Goal: Find specific page/section: Find specific page/section

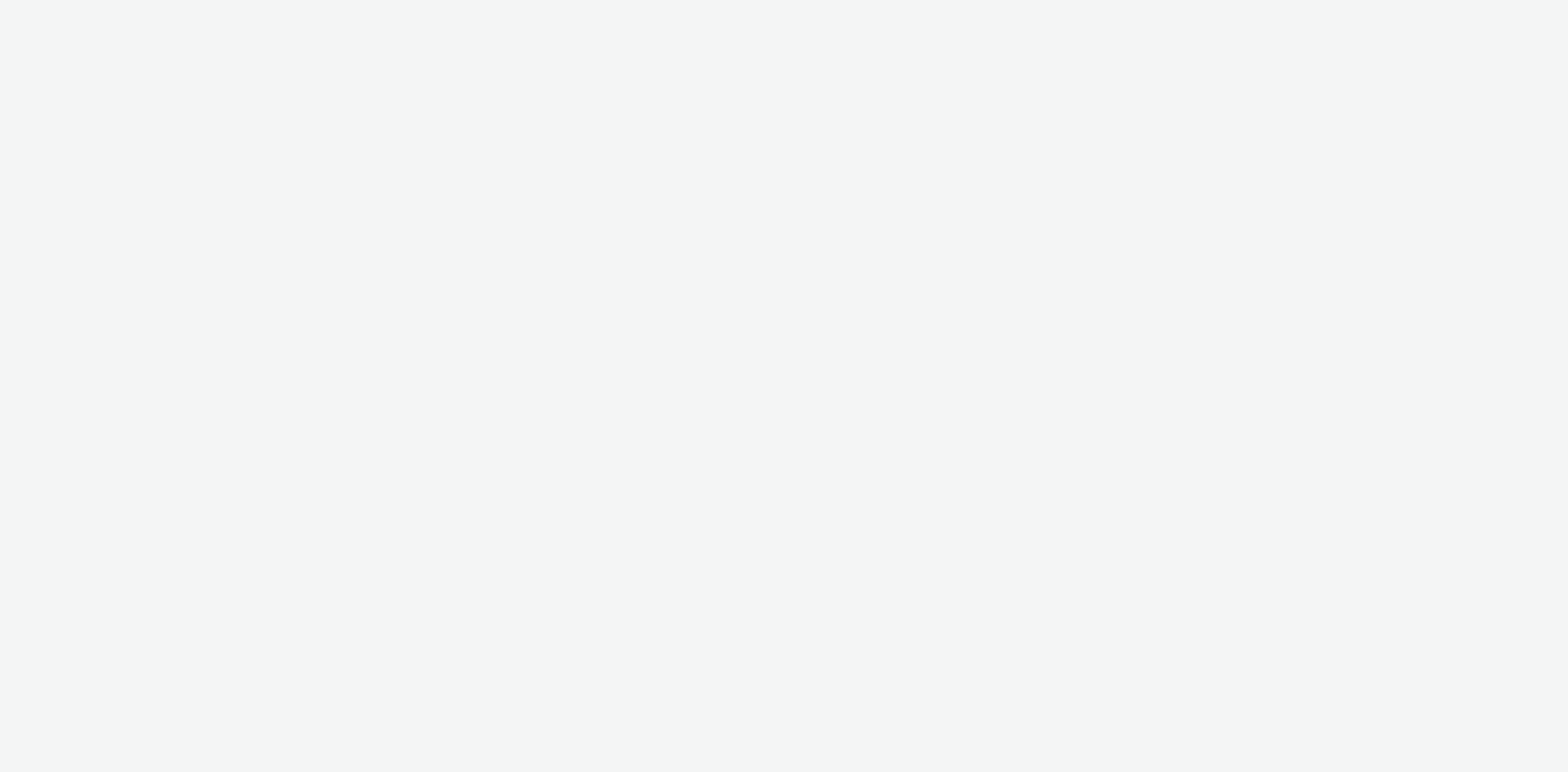
select select "736c65be-d9cf-44d3-ad4f-8a567b391e95"
select select "d027da95-0097-4d0b-8b09-57dedb2e3a8d"
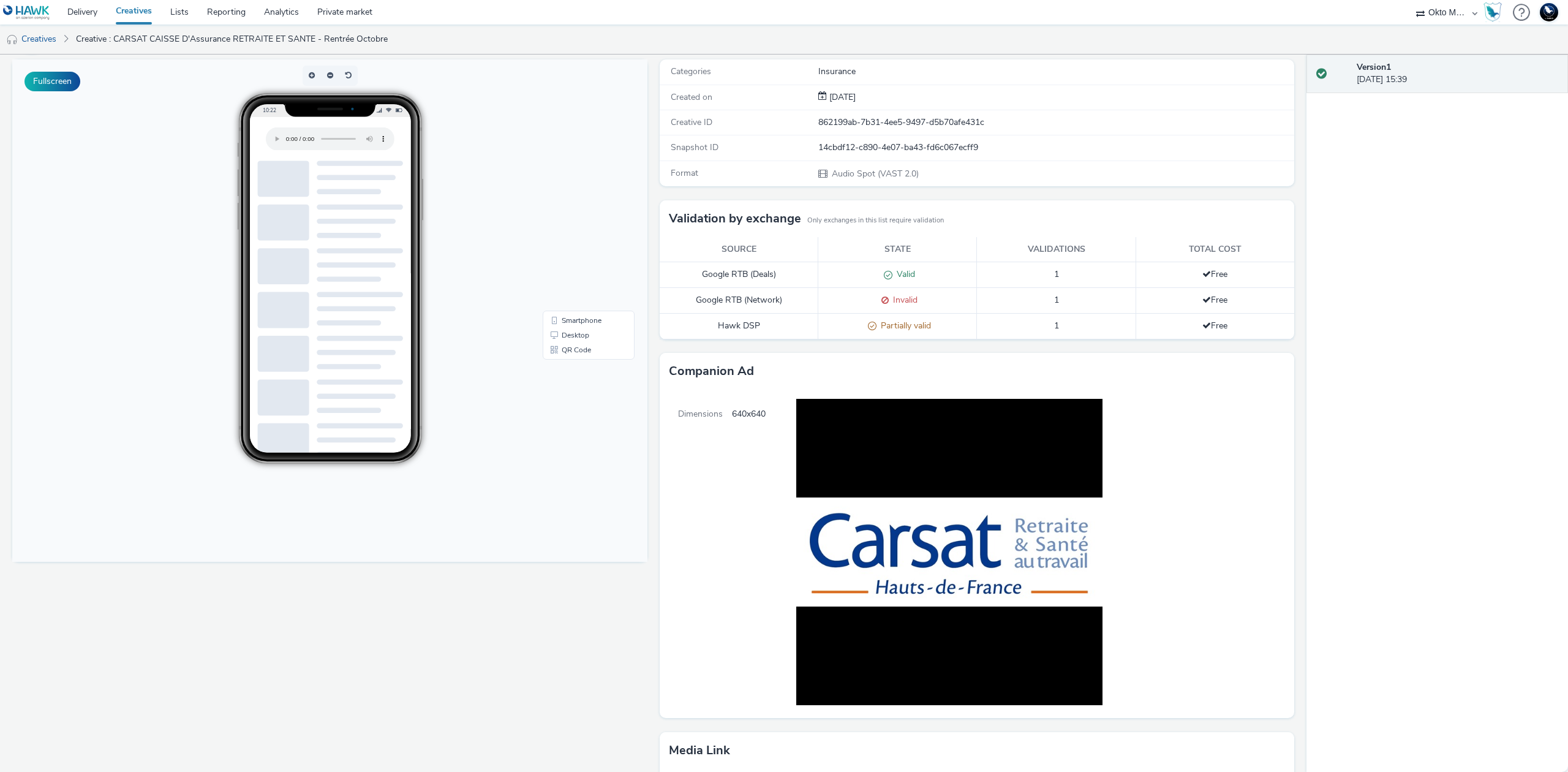
scroll to position [163, 0]
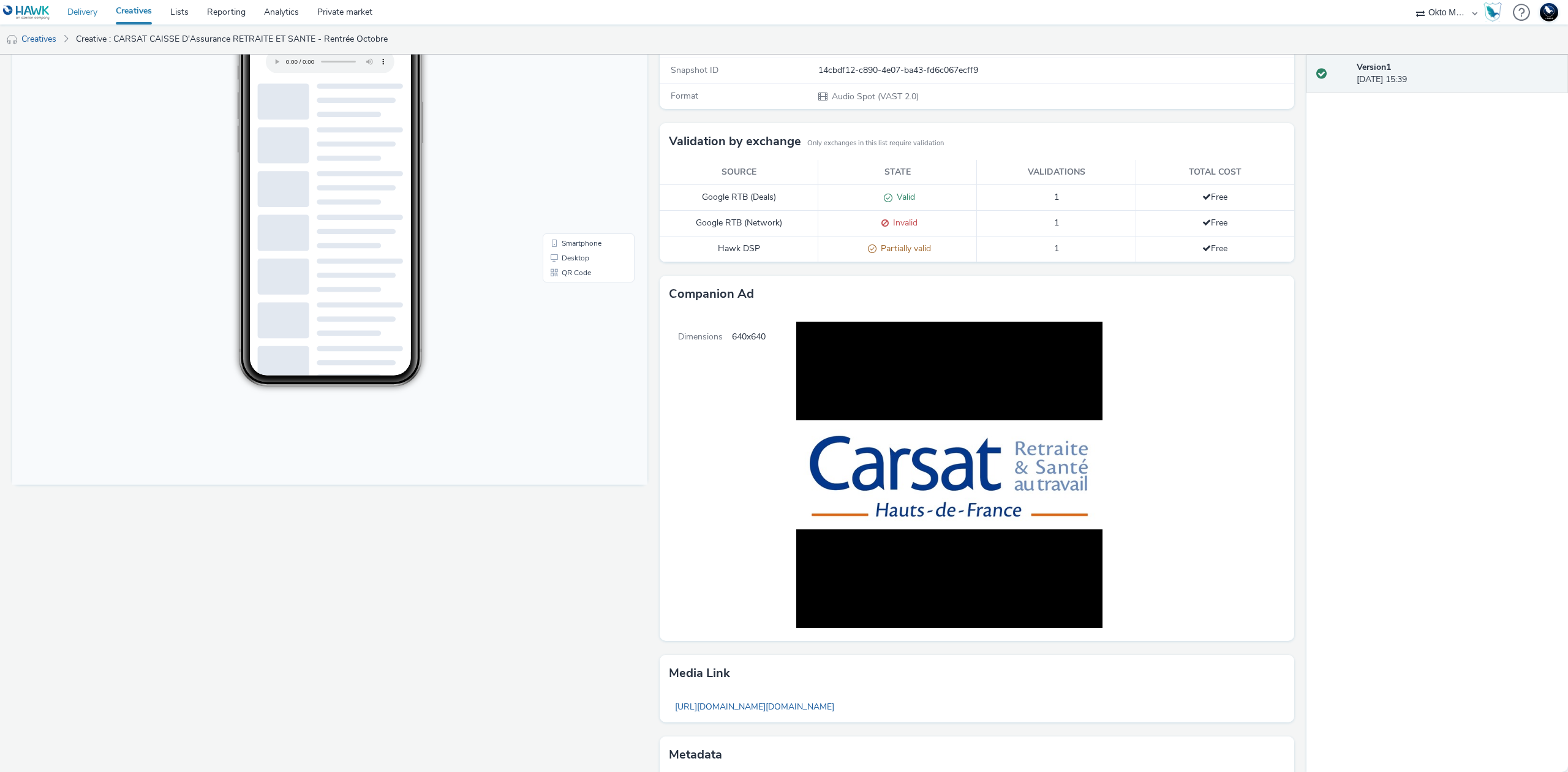
click at [65, 13] on link "Delivery" at bounding box center [82, 12] width 48 height 25
